Goal: Transaction & Acquisition: Purchase product/service

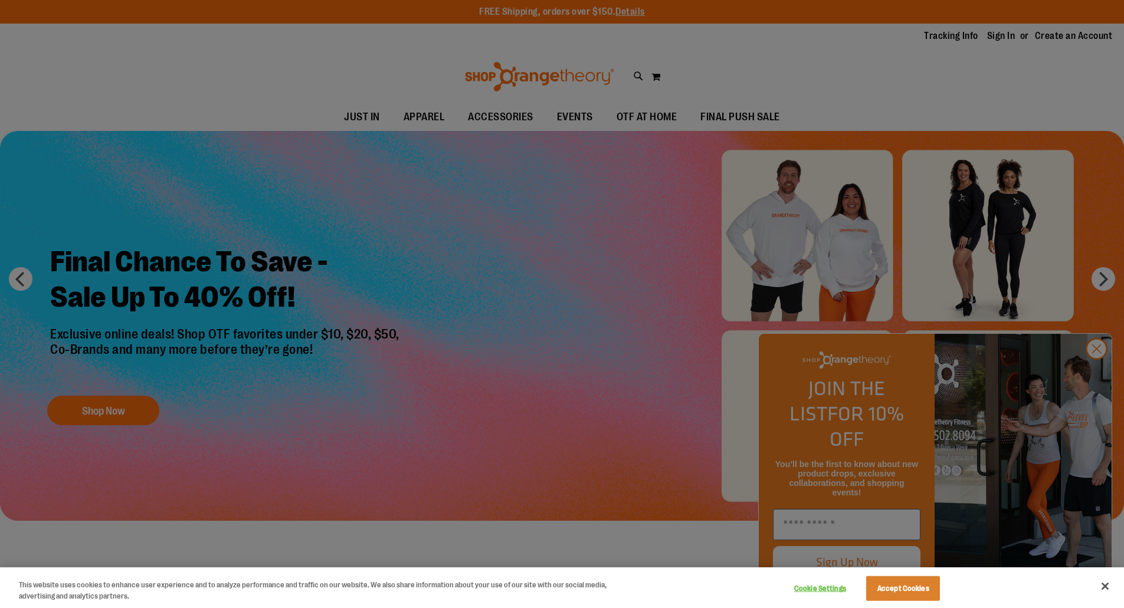
click at [1101, 380] on div at bounding box center [562, 304] width 1124 height 608
click at [1099, 372] on div at bounding box center [562, 304] width 1124 height 608
click at [1099, 373] on div at bounding box center [562, 304] width 1124 height 608
click at [351, 296] on div at bounding box center [562, 304] width 1124 height 608
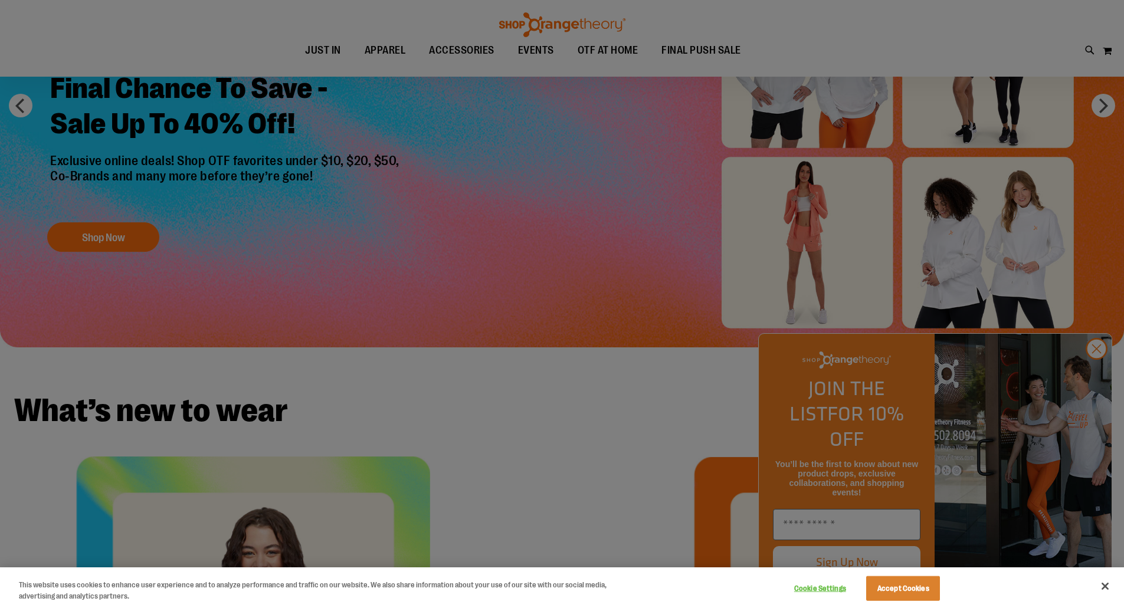
scroll to position [412, 0]
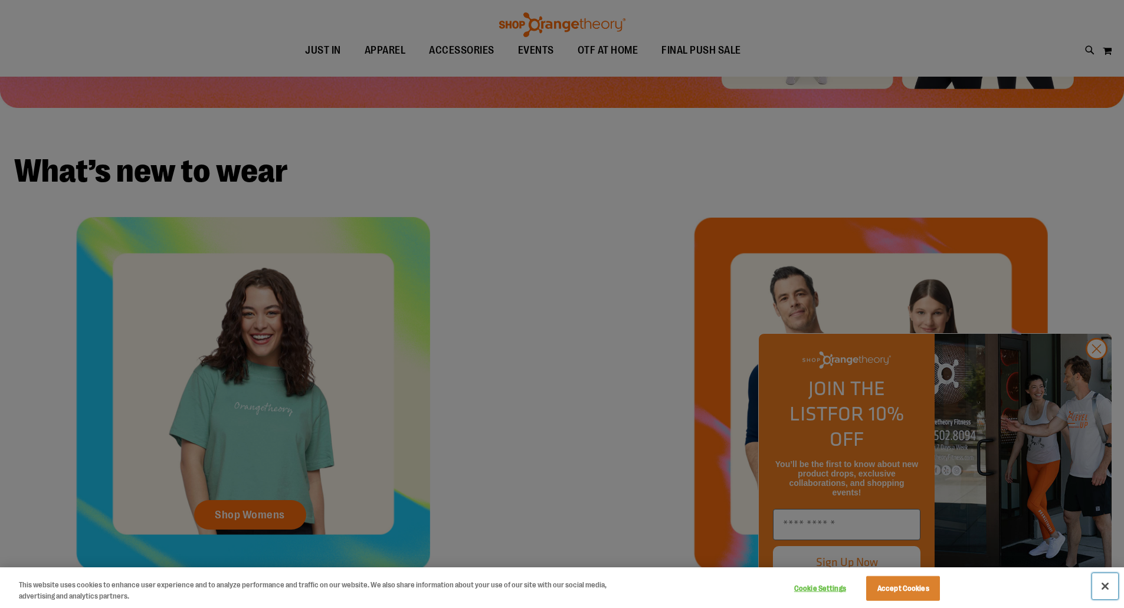
click at [1106, 582] on button "Close" at bounding box center [1105, 586] width 26 height 26
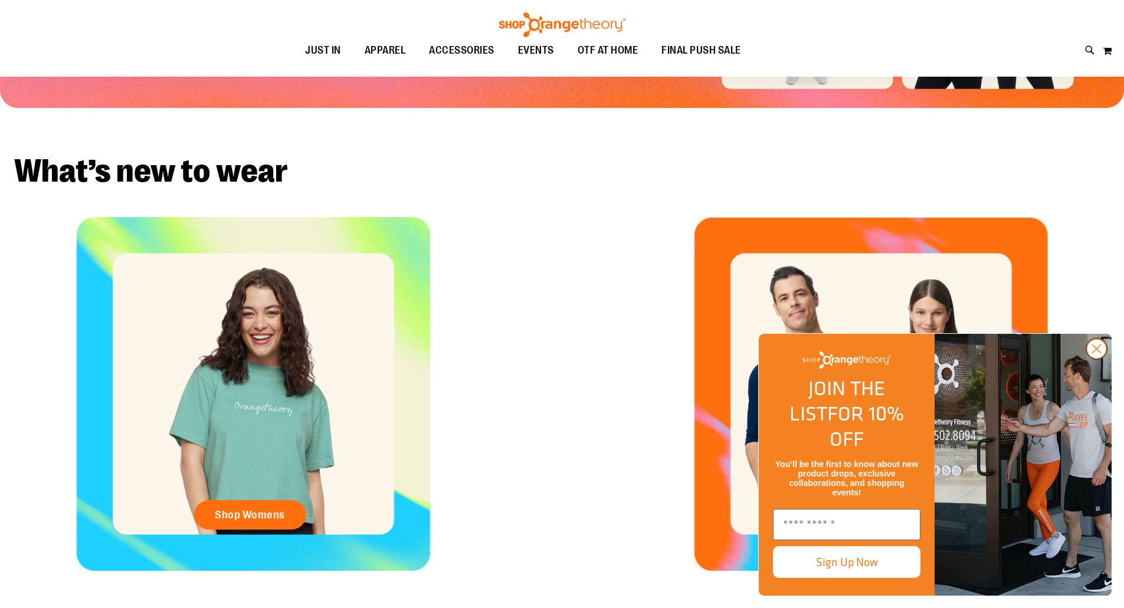
click at [1099, 359] on circle "Close dialog" at bounding box center [1095, 348] width 19 height 19
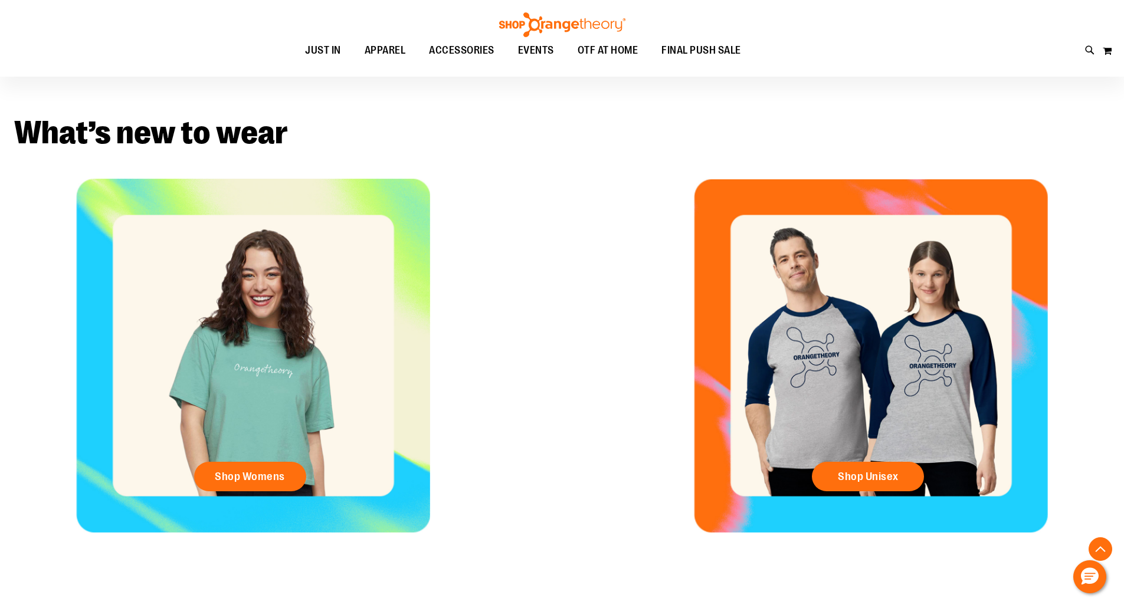
scroll to position [471, 0]
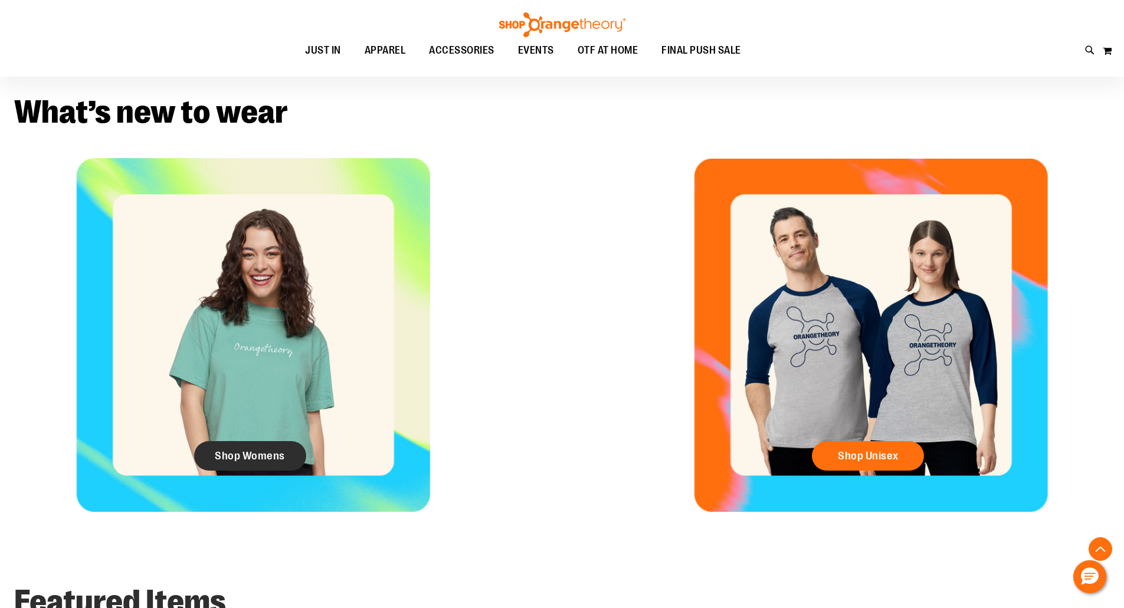
click at [232, 461] on span "Shop Womens" at bounding box center [250, 455] width 70 height 13
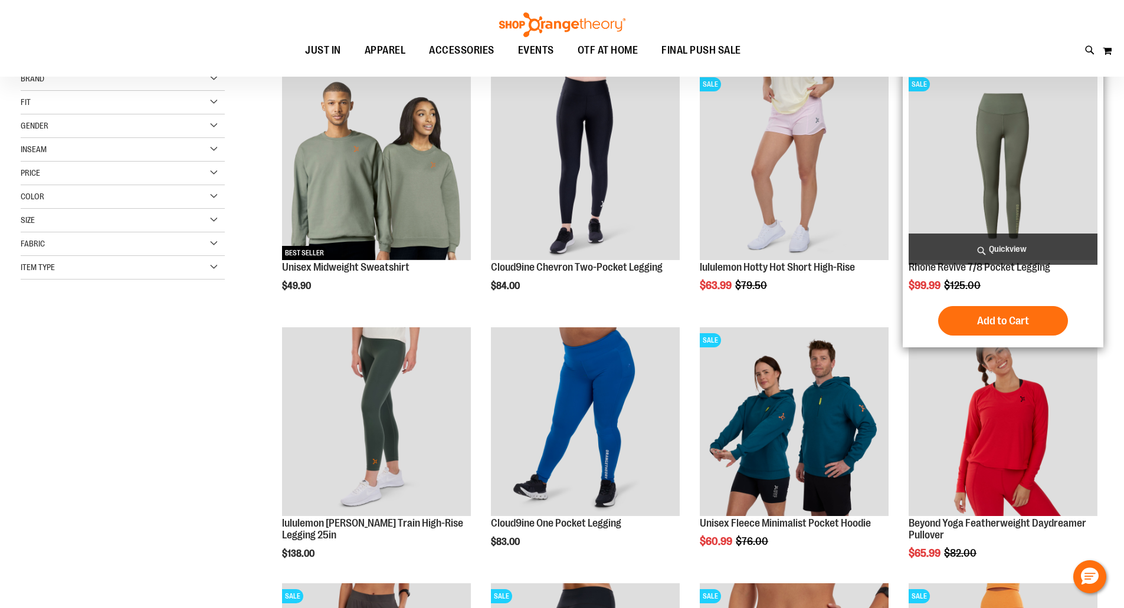
scroll to position [176, 0]
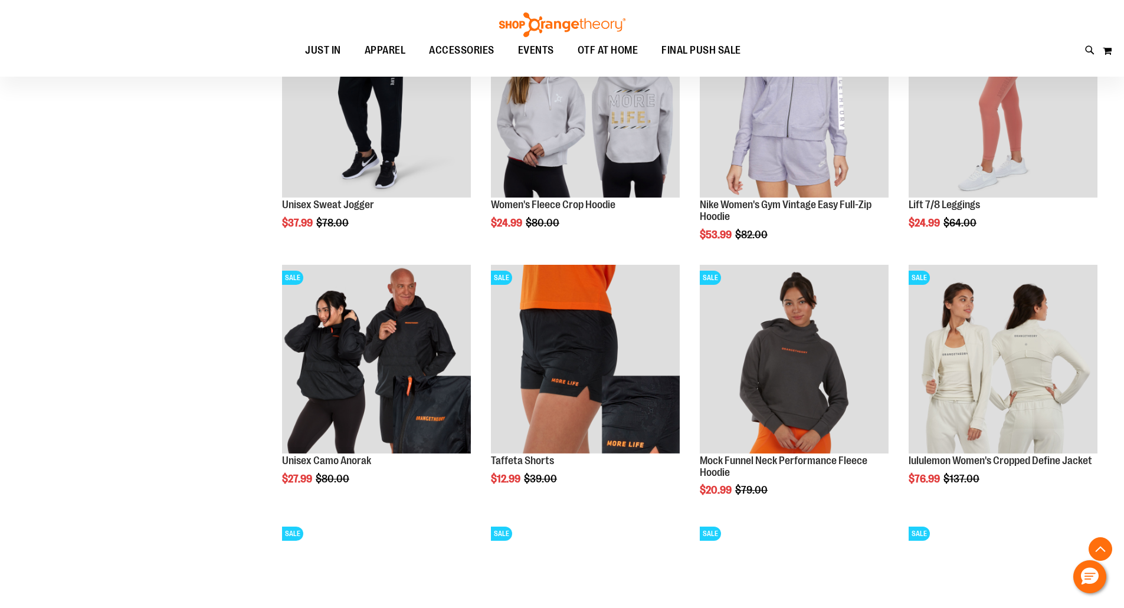
scroll to position [1002, 0]
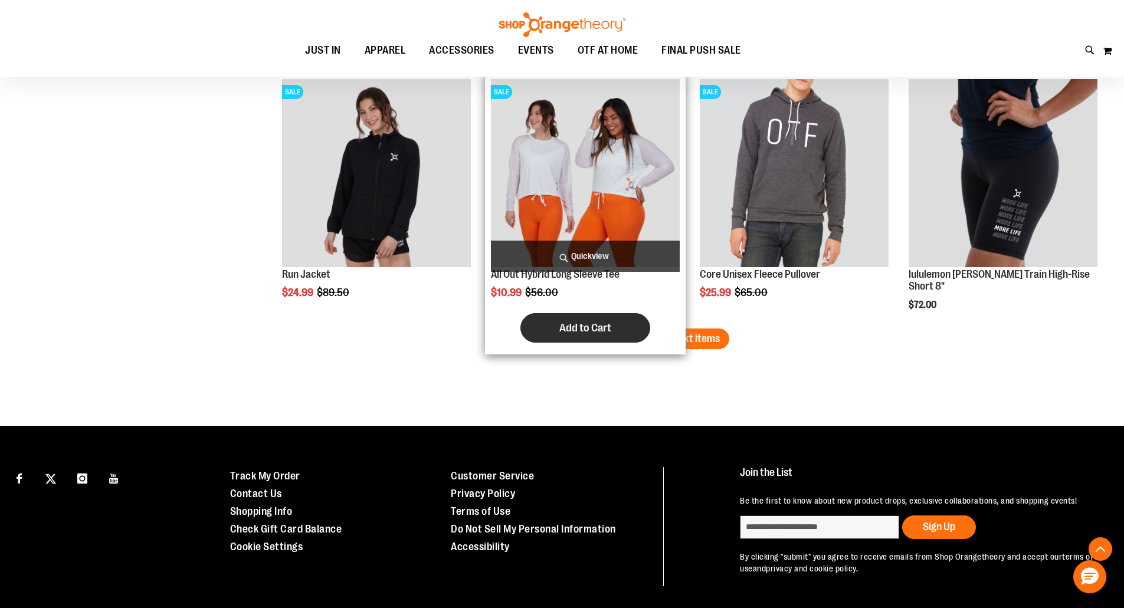
scroll to position [2187, 0]
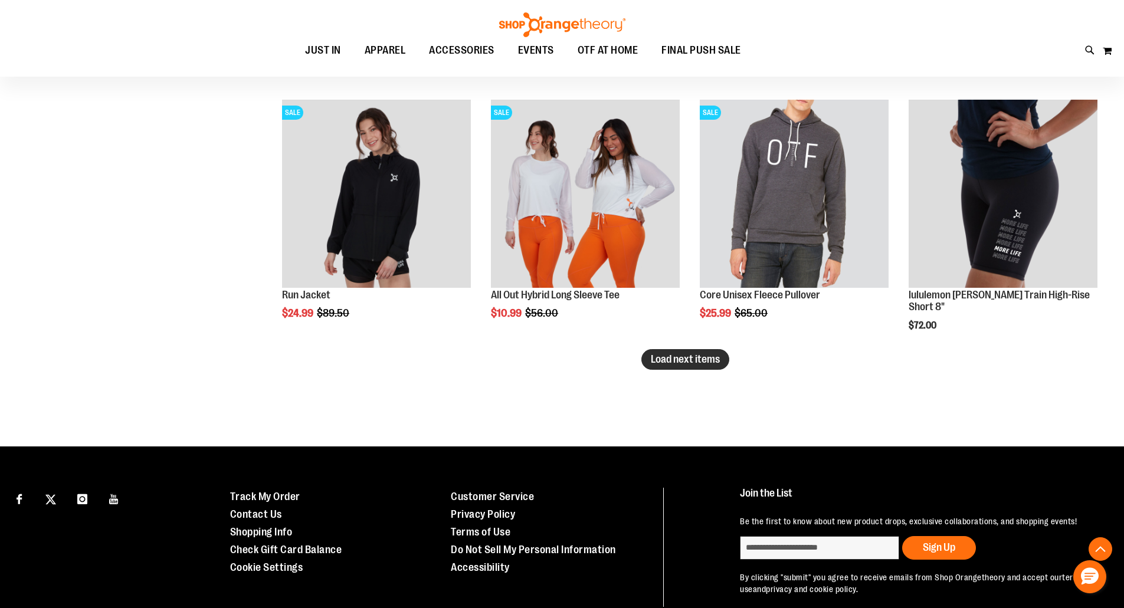
click at [671, 367] on button "Load next items" at bounding box center [685, 359] width 88 height 21
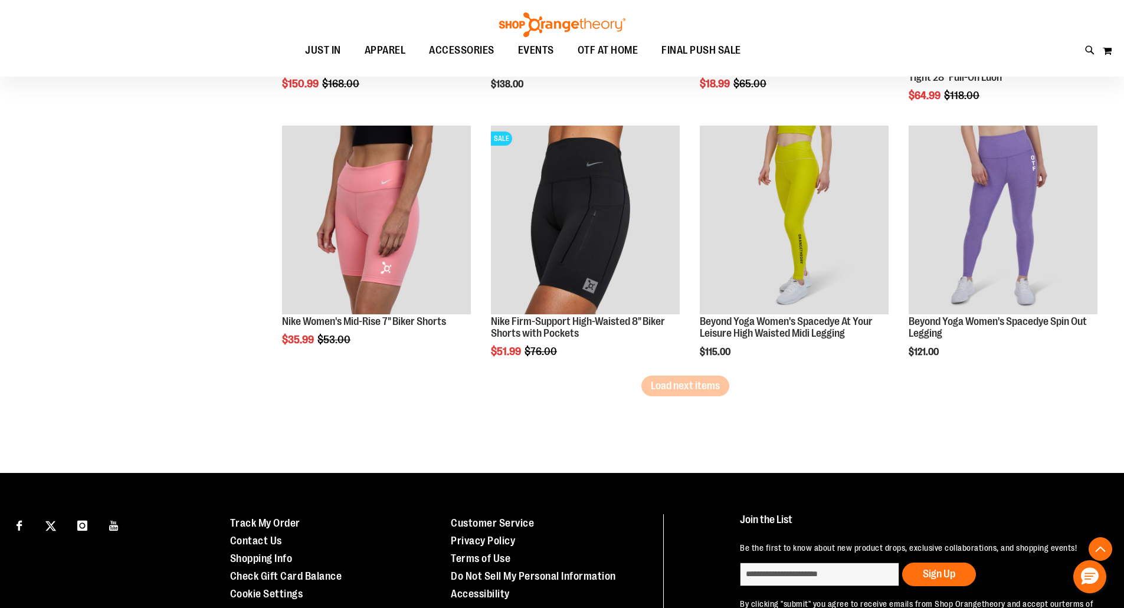
scroll to position [2954, 0]
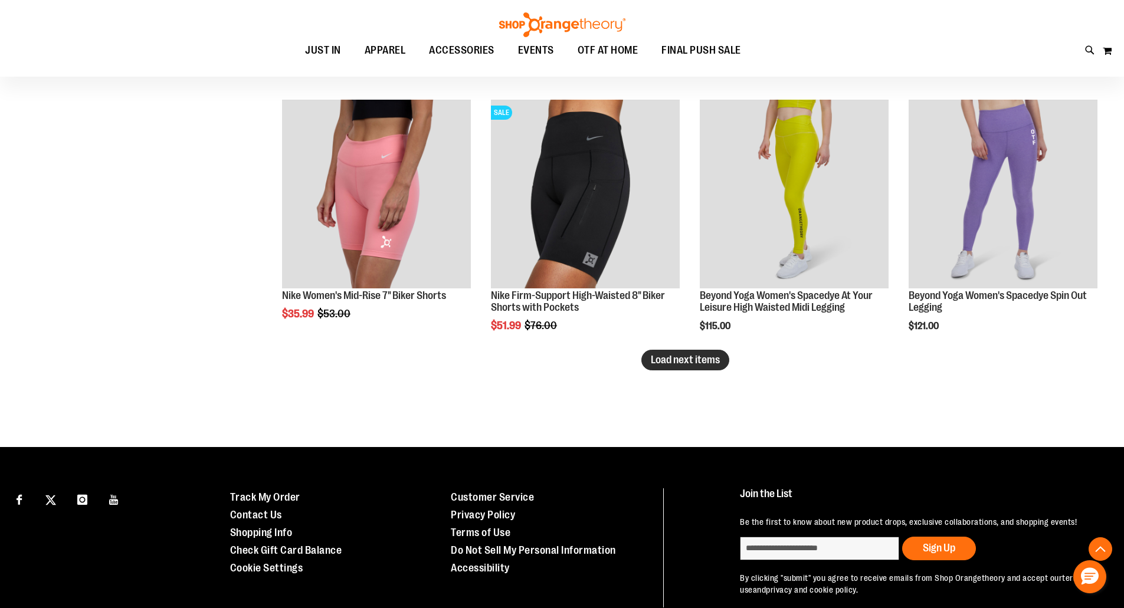
click at [659, 357] on span "Load next items" at bounding box center [685, 360] width 69 height 12
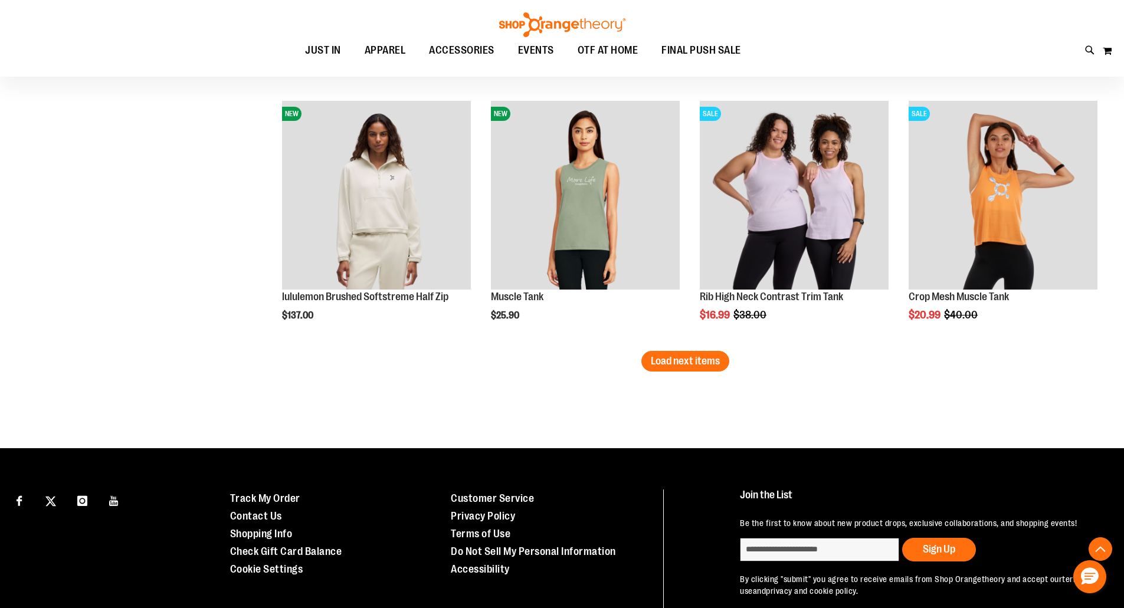
scroll to position [3721, 0]
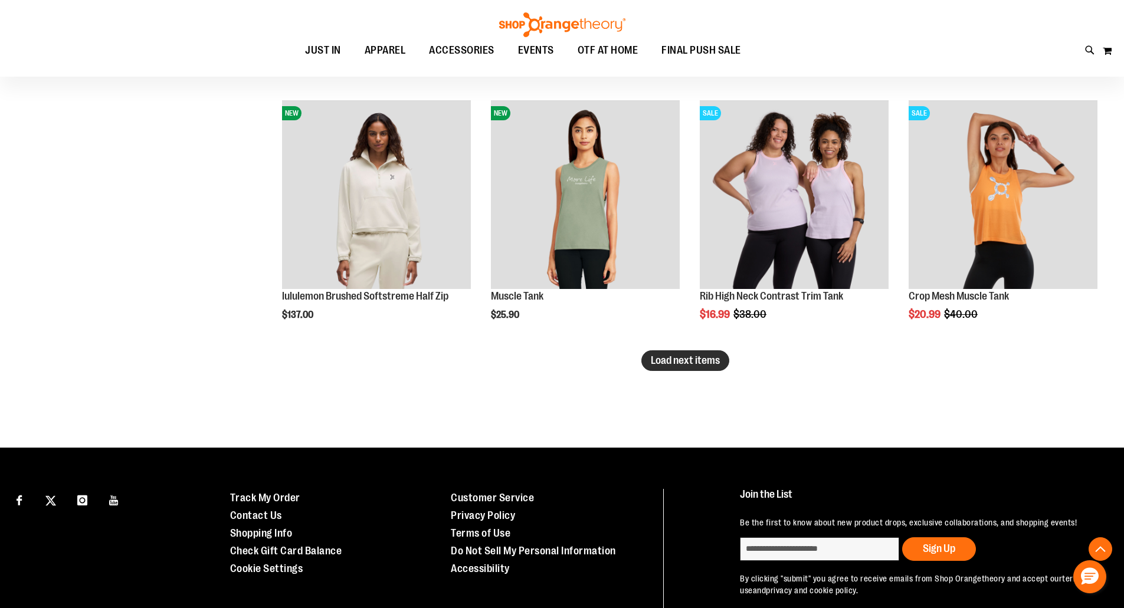
click at [662, 365] on span "Load next items" at bounding box center [685, 360] width 69 height 12
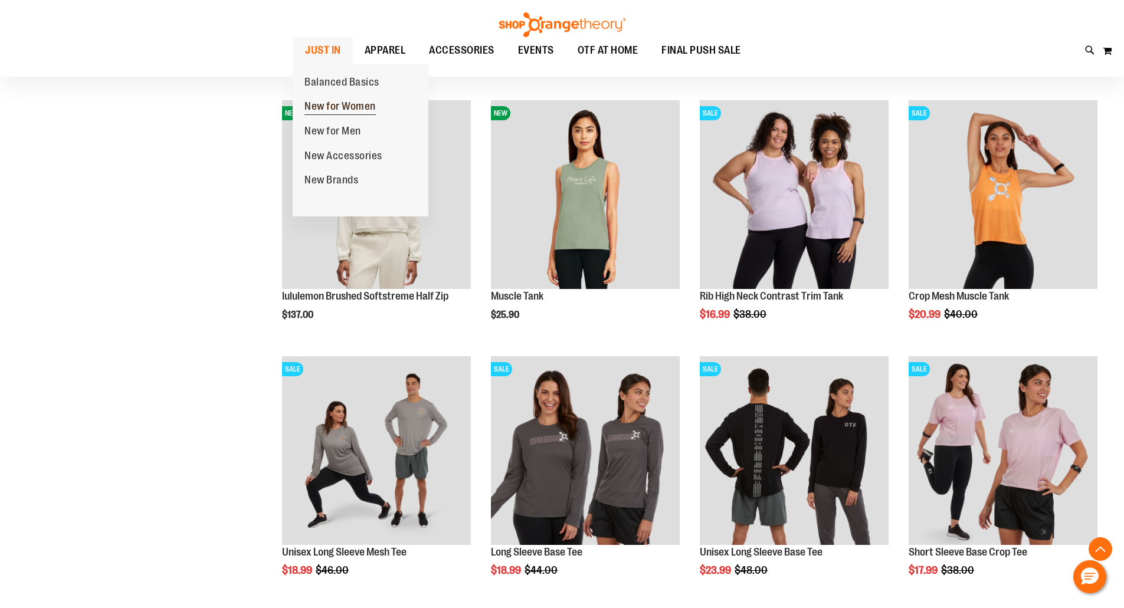
click at [334, 106] on span "New for Women" at bounding box center [339, 107] width 71 height 15
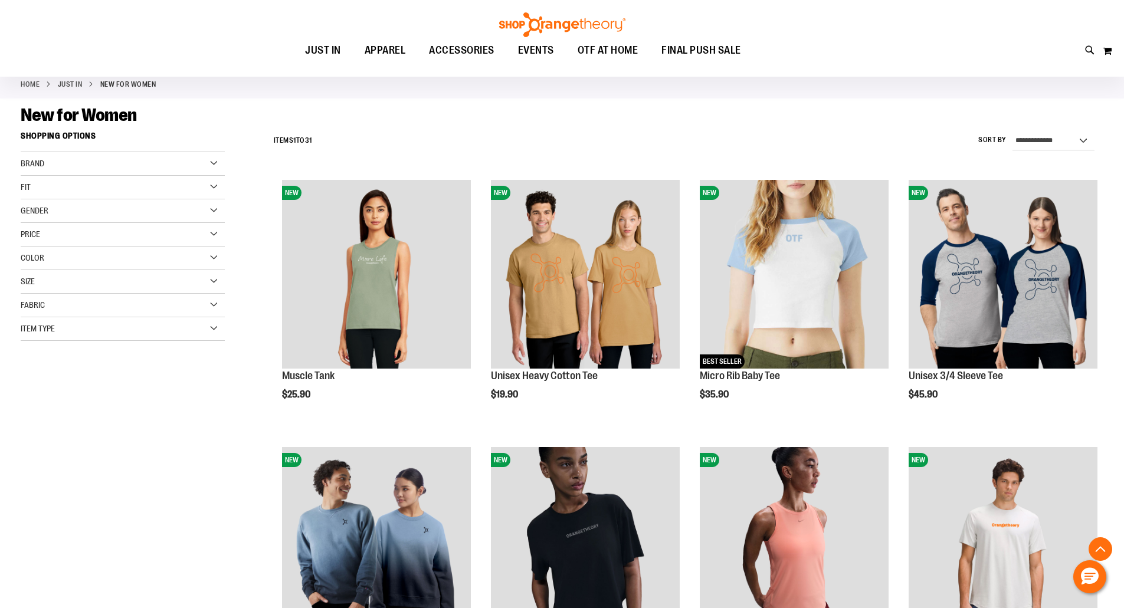
scroll to position [294, 0]
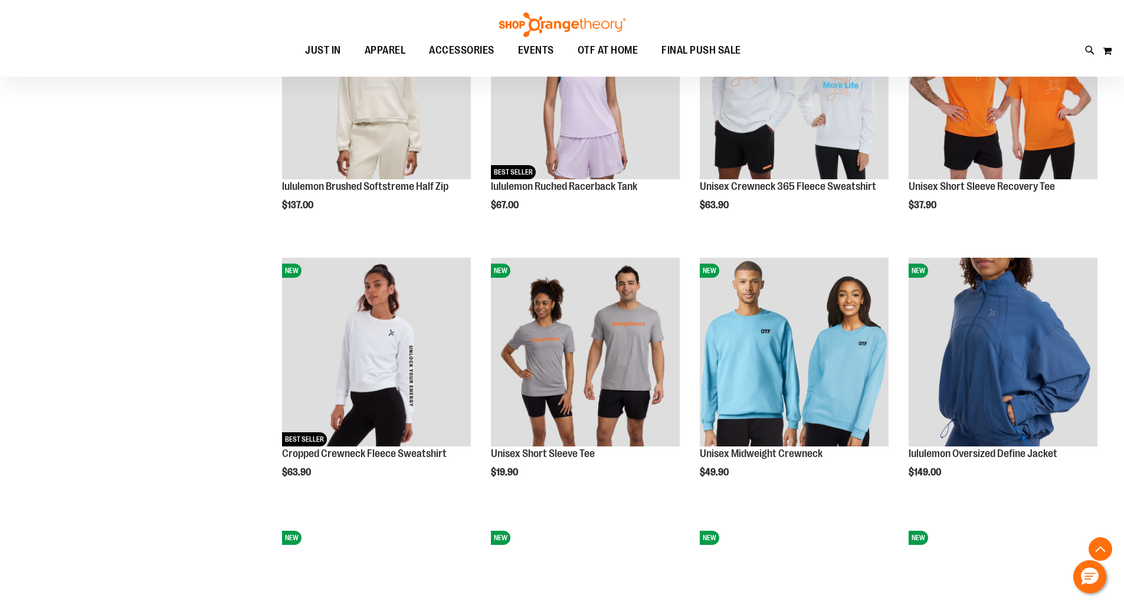
scroll to position [914, 0]
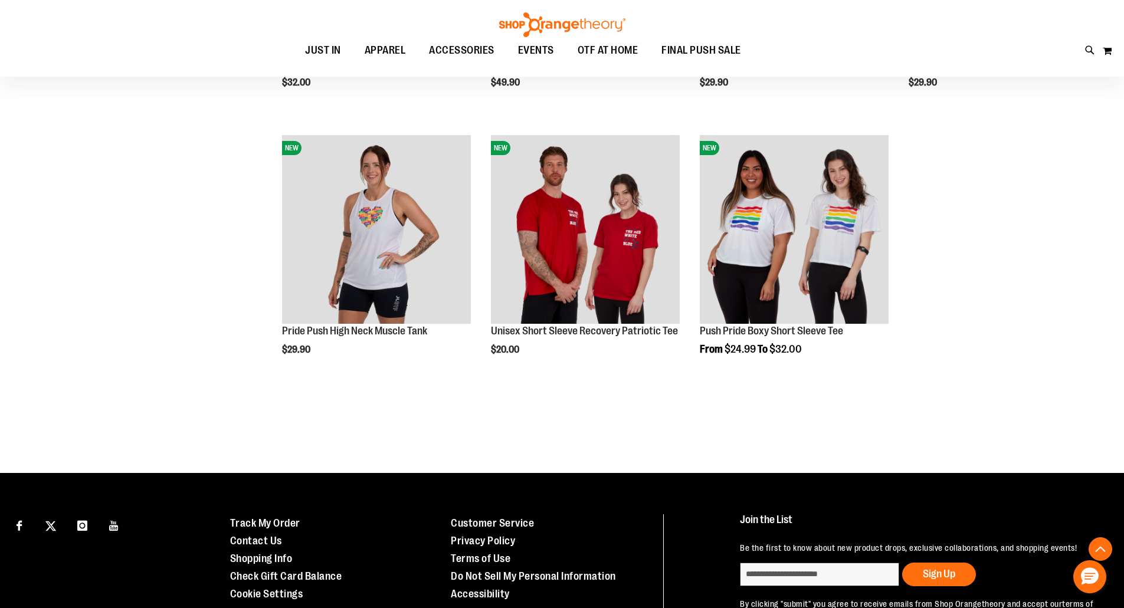
scroll to position [1975, 0]
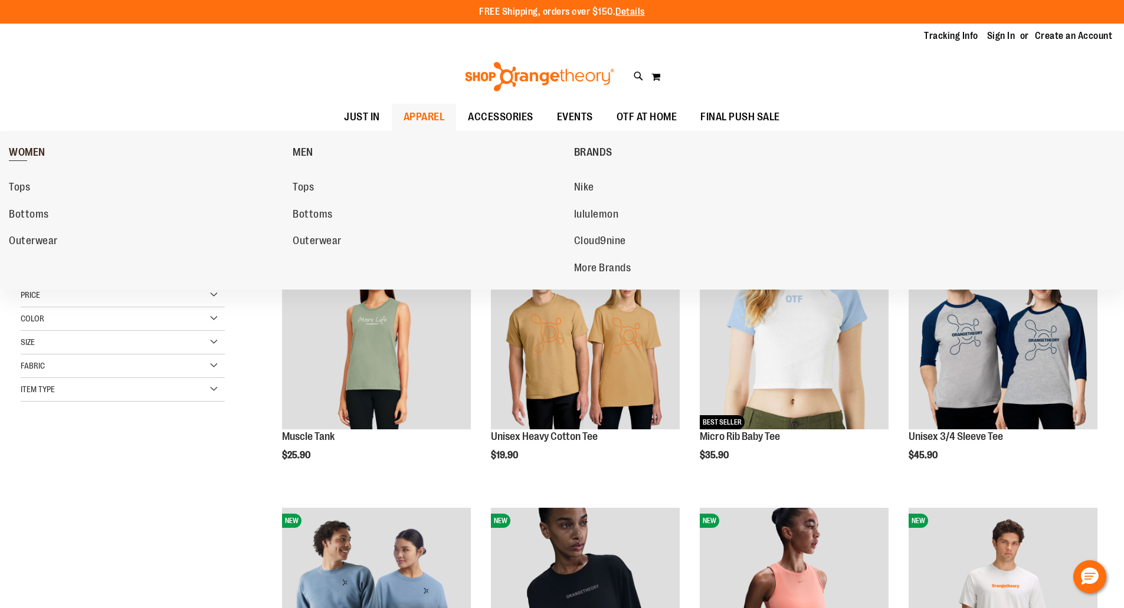
click at [28, 148] on span "WOMEN" at bounding box center [27, 153] width 37 height 15
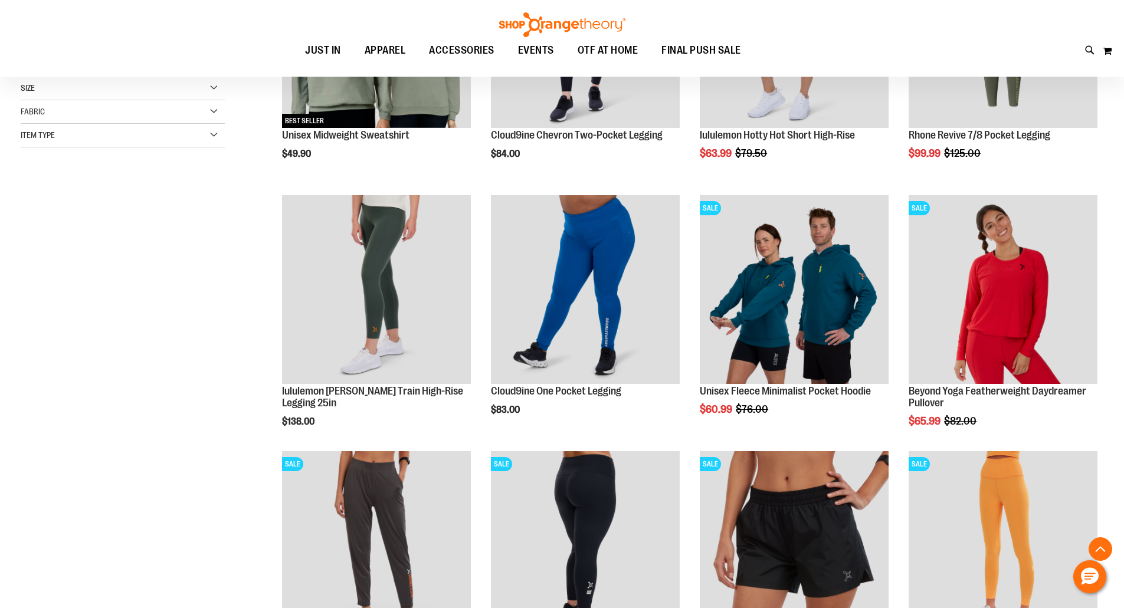
scroll to position [530, 0]
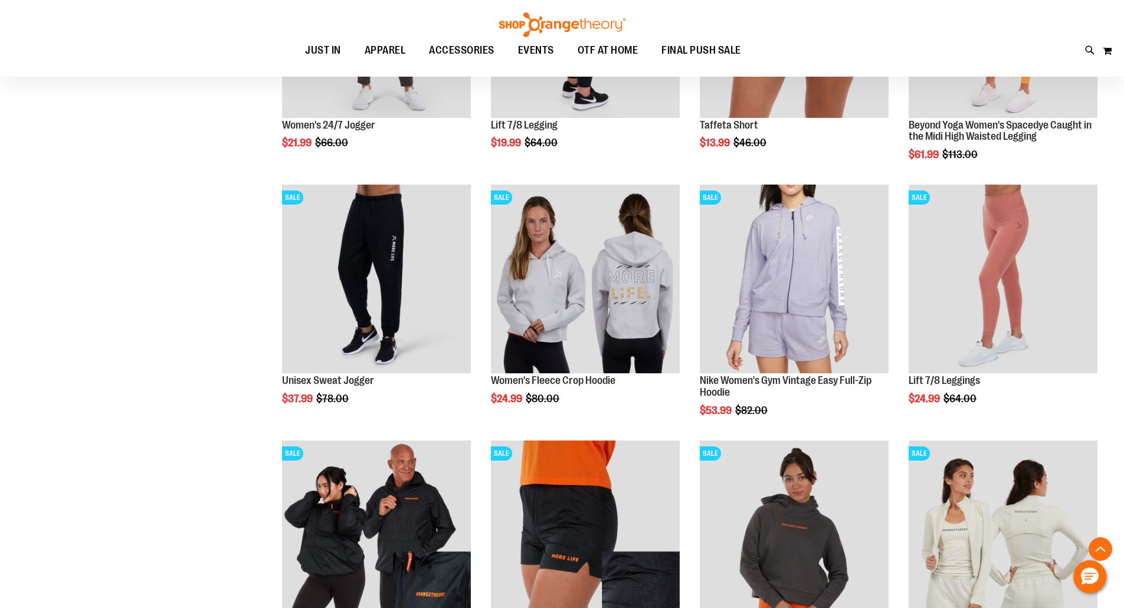
scroll to position [825, 0]
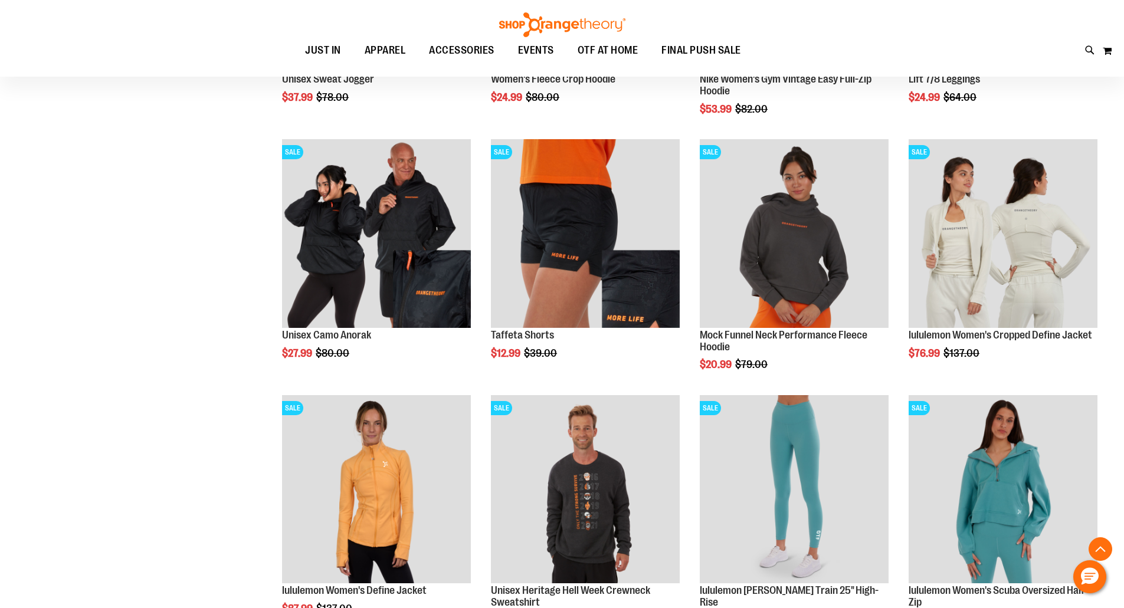
scroll to position [1415, 0]
